Goal: Task Accomplishment & Management: Complete application form

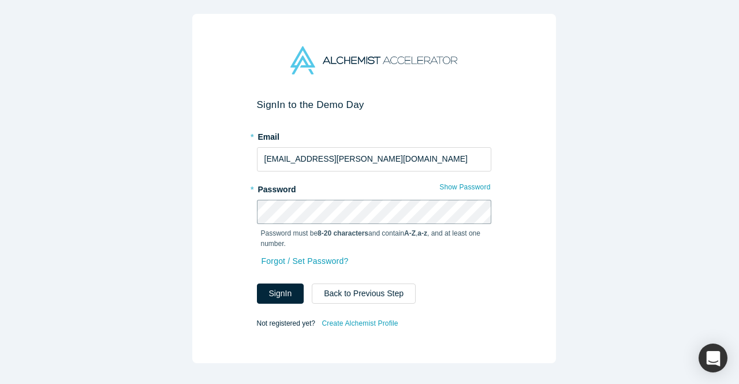
click at [257, 283] on button "Sign In" at bounding box center [280, 293] width 47 height 20
